Goal: Task Accomplishment & Management: Manage account settings

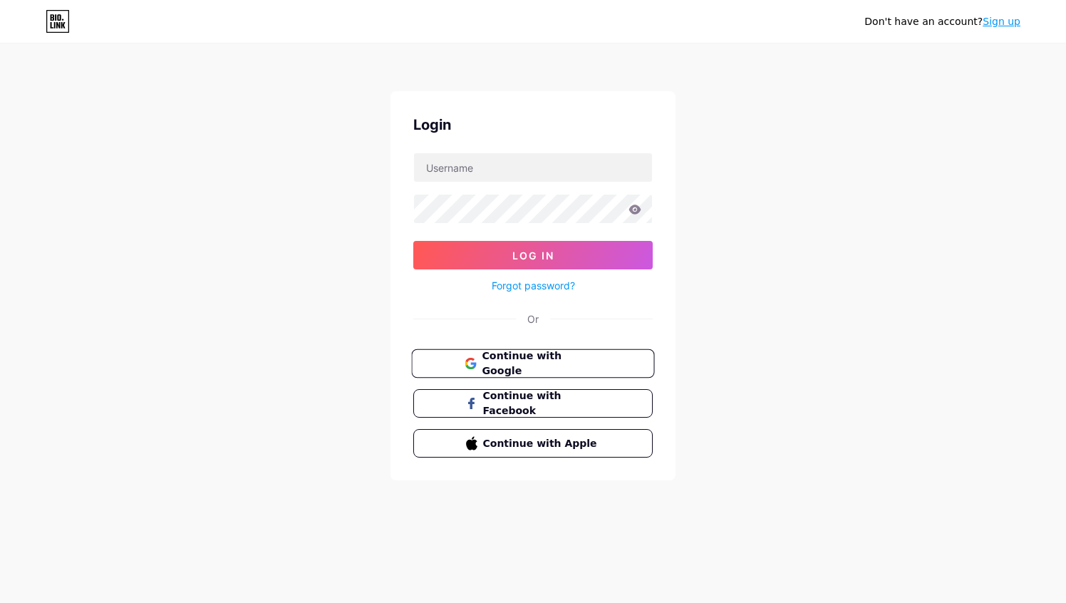
click at [592, 371] on button "Continue with Google" at bounding box center [532, 363] width 243 height 29
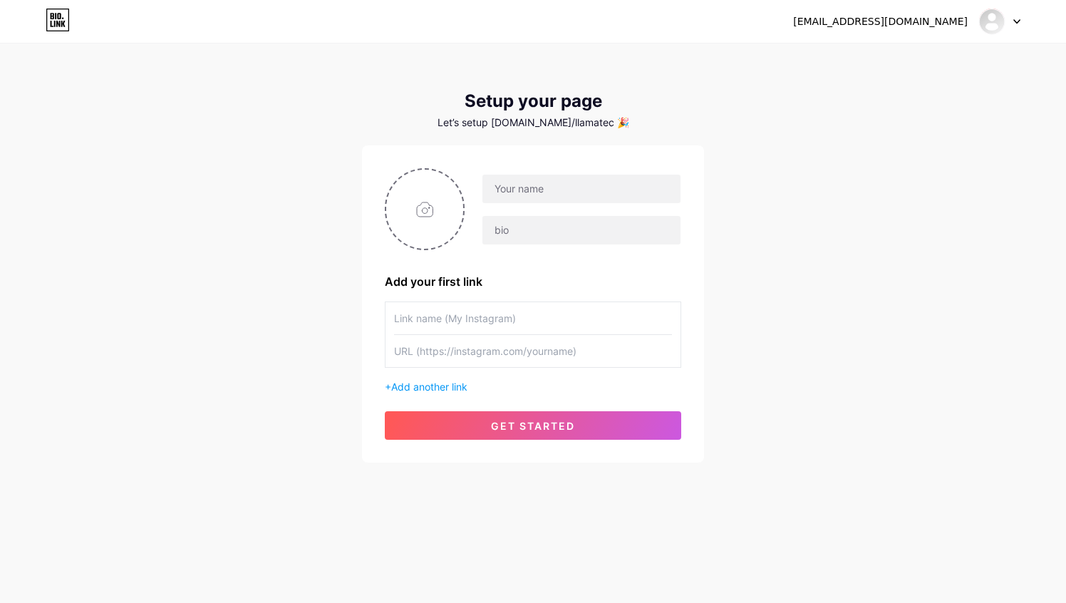
click at [1013, 15] on div at bounding box center [999, 22] width 41 height 26
click at [919, 97] on li "Logout" at bounding box center [931, 97] width 177 height 38
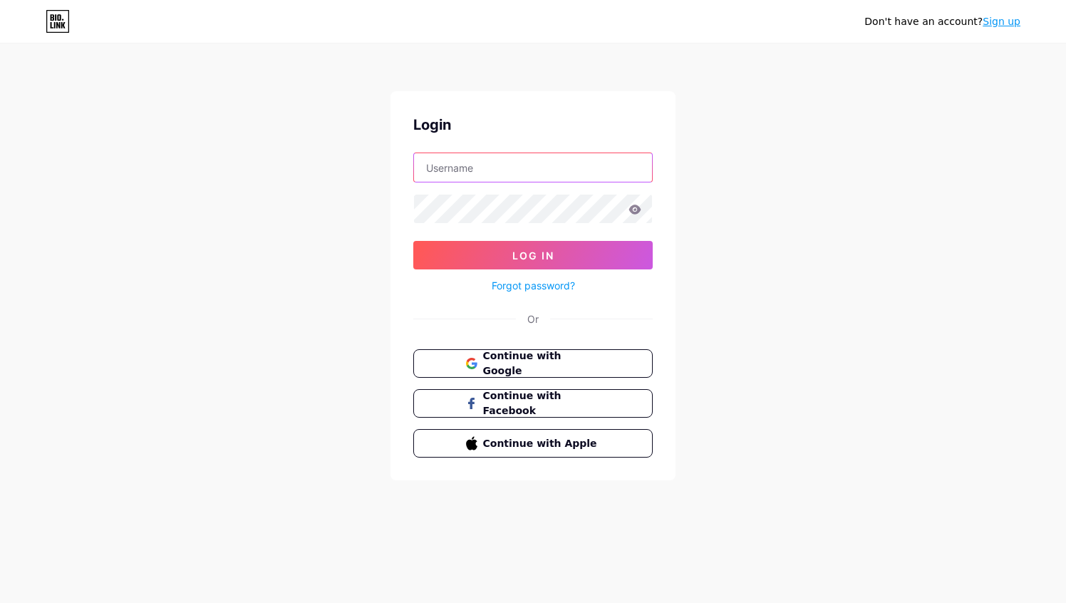
click at [526, 175] on input "text" at bounding box center [533, 167] width 238 height 29
click at [747, 205] on div "Don't have an account? Sign up Login Log In Forgot password? Or Continue with G…" at bounding box center [533, 263] width 1066 height 526
click at [551, 374] on button "Continue with Google" at bounding box center [532, 363] width 243 height 29
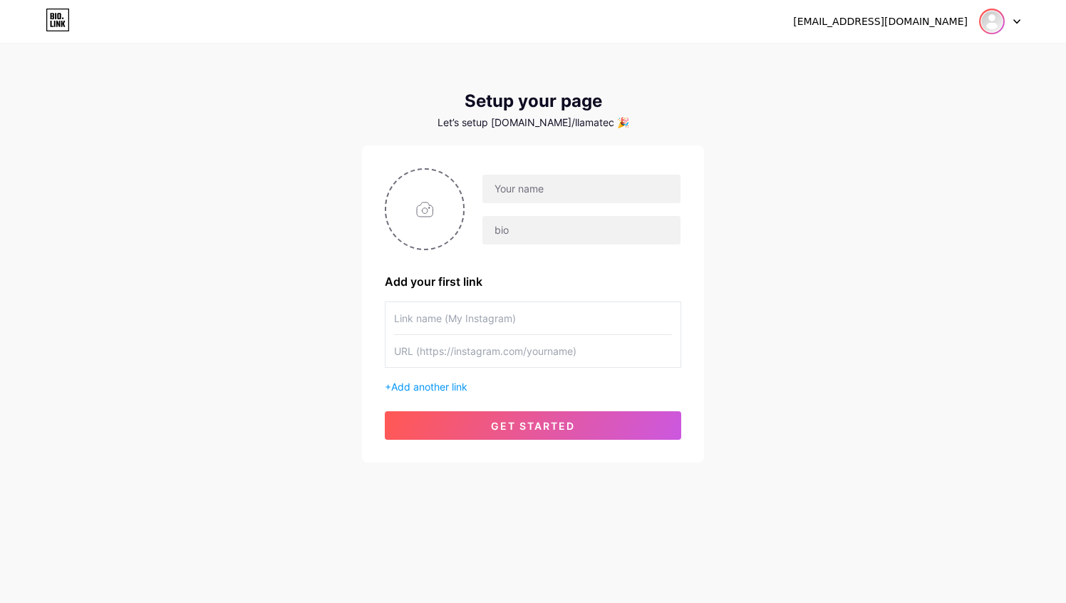
click at [1003, 22] on img at bounding box center [992, 21] width 23 height 23
click at [911, 68] on link "Dashboard" at bounding box center [931, 58] width 177 height 38
click at [1013, 23] on div at bounding box center [999, 22] width 41 height 26
click at [905, 98] on li "Logout" at bounding box center [931, 97] width 177 height 38
